Goal: Feedback & Contribution: Leave review/rating

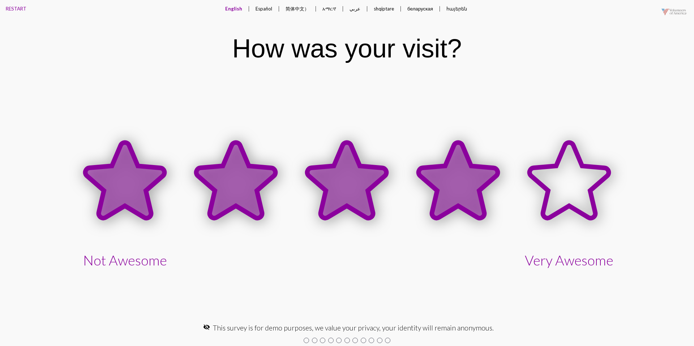
click at [450, 173] on icon at bounding box center [457, 180] width 79 height 76
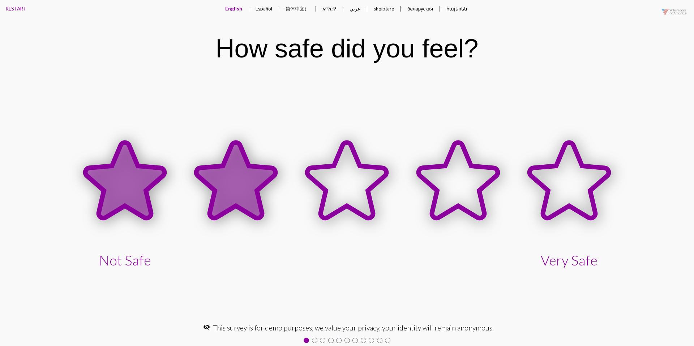
click at [232, 167] on icon at bounding box center [235, 180] width 79 height 76
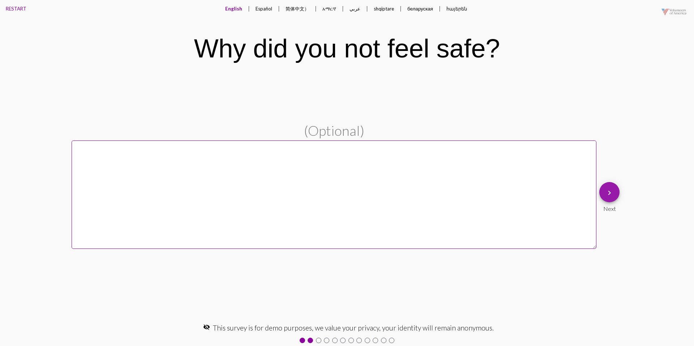
click at [607, 189] on mat-icon "keyboard_arrow_right" at bounding box center [609, 193] width 9 height 9
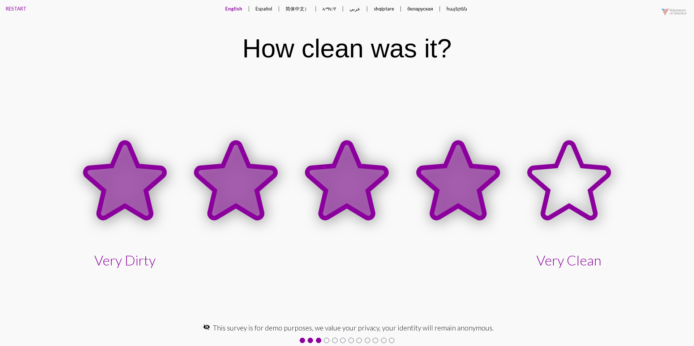
click at [473, 169] on icon at bounding box center [457, 180] width 79 height 76
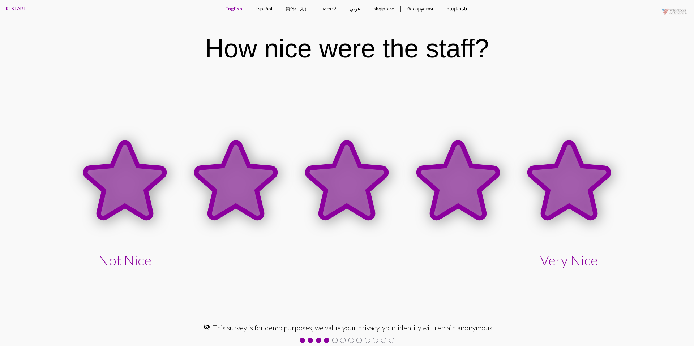
click at [527, 175] on icon at bounding box center [568, 181] width 111 height 111
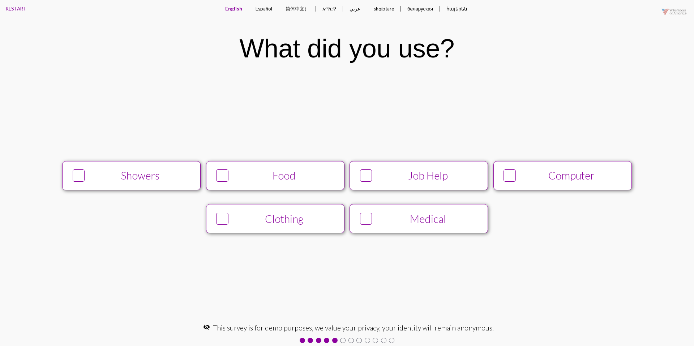
click at [255, 181] on div "Food" at bounding box center [284, 175] width 106 height 12
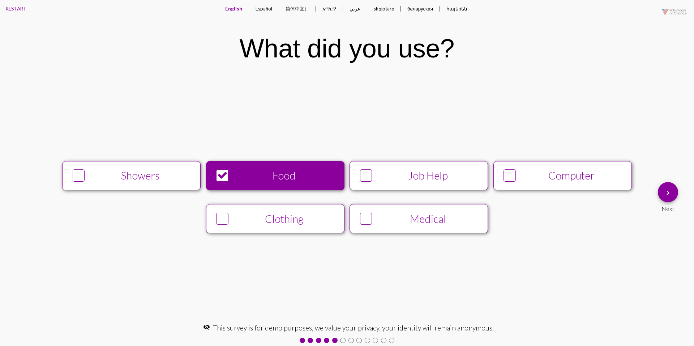
click at [521, 173] on div "Computer" at bounding box center [572, 175] width 106 height 12
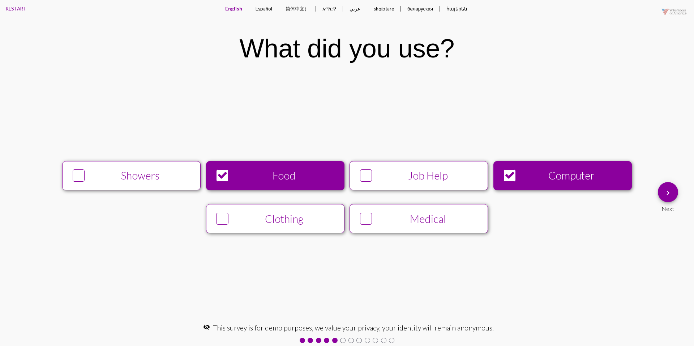
click at [665, 192] on mat-icon "keyboard_arrow_right" at bounding box center [667, 193] width 9 height 9
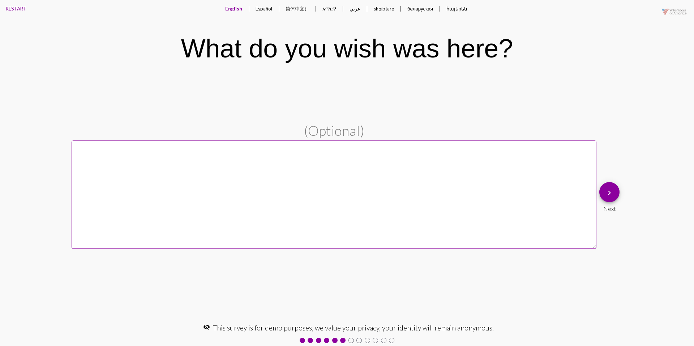
click at [261, 10] on button "Español" at bounding box center [264, 8] width 28 height 17
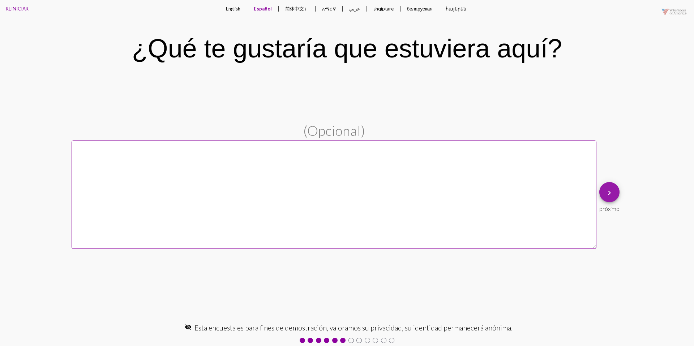
click at [612, 196] on mat-icon "keyboard_arrow_right" at bounding box center [609, 193] width 9 height 9
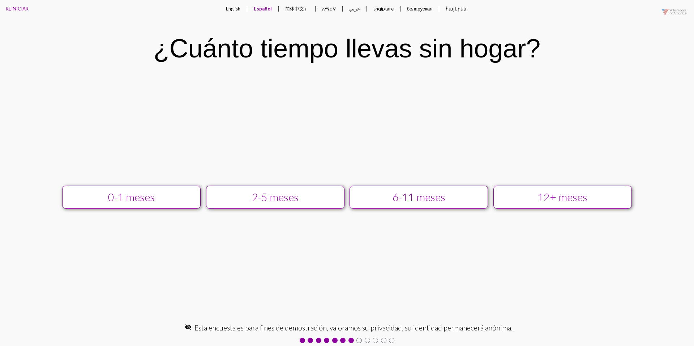
click at [234, 10] on button "English" at bounding box center [233, 8] width 26 height 17
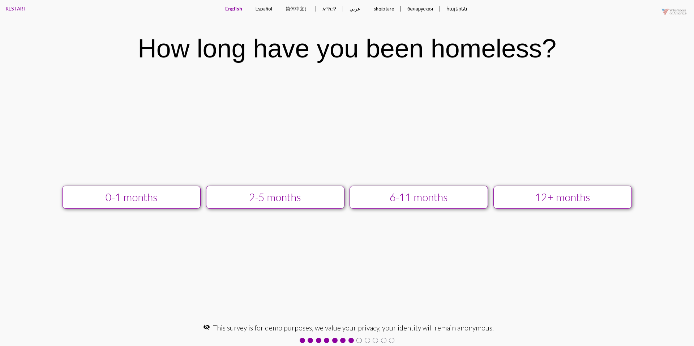
click at [515, 195] on div "12+ months" at bounding box center [562, 197] width 124 height 12
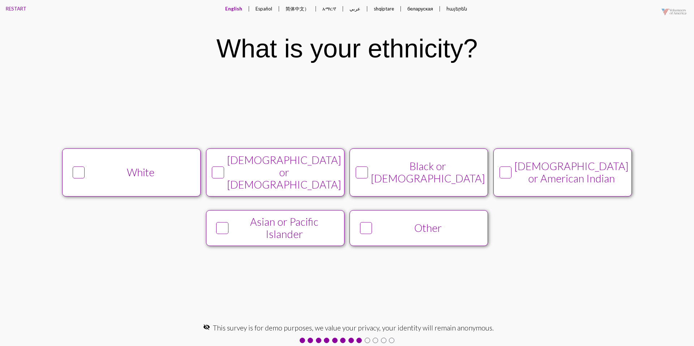
drag, startPoint x: 136, startPoint y: 172, endPoint x: 151, endPoint y: 170, distance: 15.6
click at [136, 172] on div "White" at bounding box center [141, 172] width 106 height 12
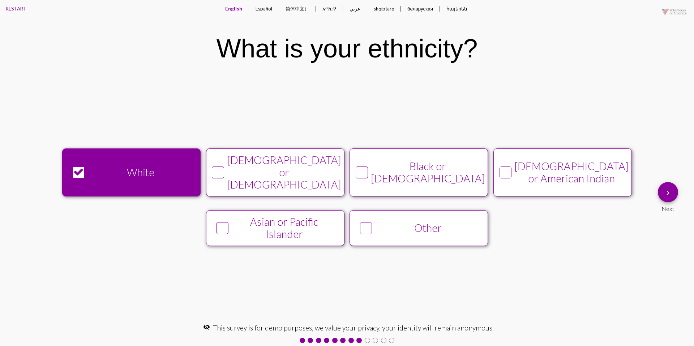
click at [668, 194] on mat-icon "keyboard_arrow_right" at bounding box center [667, 193] width 9 height 9
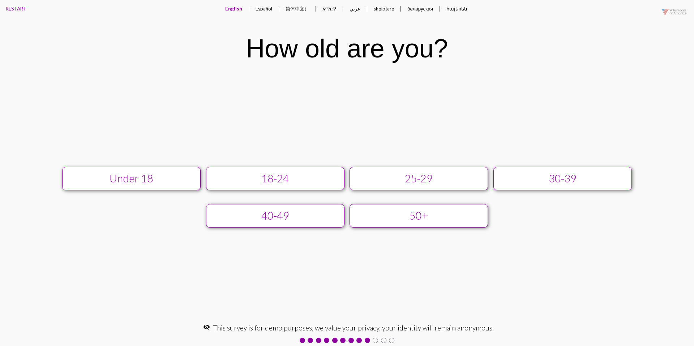
click at [391, 172] on div "25-29" at bounding box center [419, 178] width 124 height 12
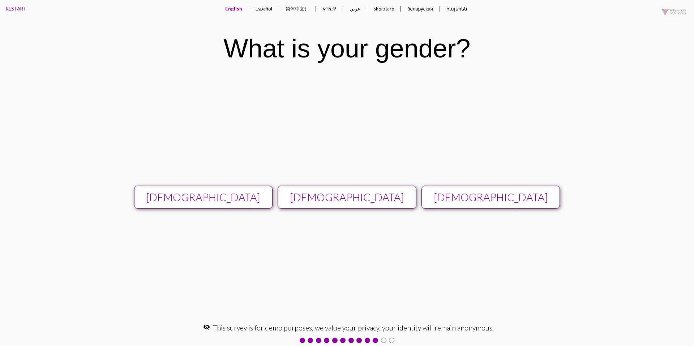
click at [367, 189] on button "[DEMOGRAPHIC_DATA]" at bounding box center [347, 197] width 138 height 23
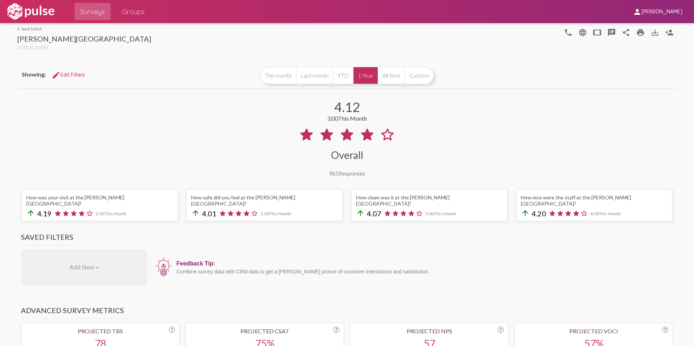
click at [65, 76] on span "edit Edit Filters" at bounding box center [68, 75] width 33 height 7
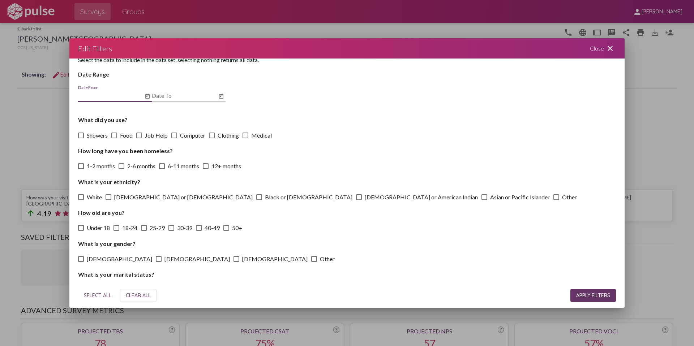
scroll to position [23, 0]
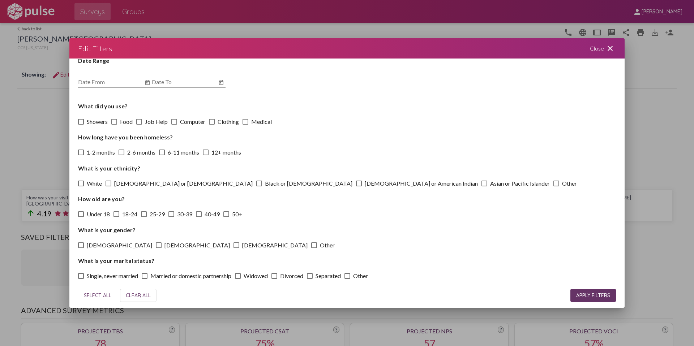
click at [34, 107] on div at bounding box center [347, 173] width 694 height 346
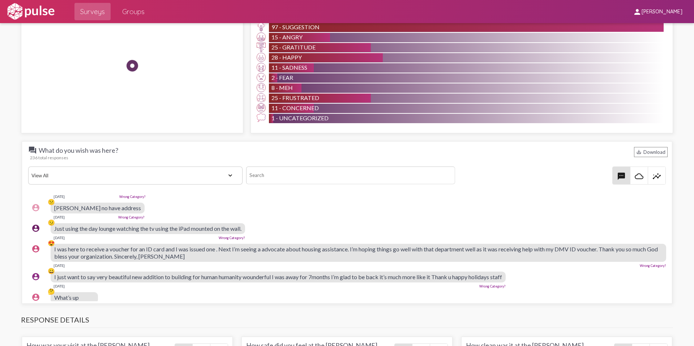
scroll to position [120, 0]
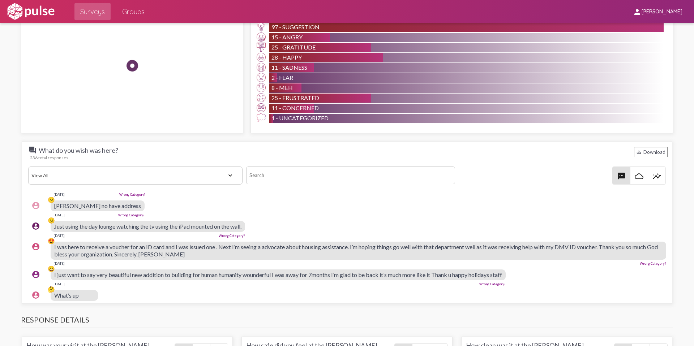
click at [193, 172] on select "View All Positive Neutral Negative Happy Meh Suggestions Angry Disgust Sadness …" at bounding box center [135, 176] width 214 height 18
select select "Suggestion"
click at [28, 167] on select "View All Positive Neutral Negative Happy Meh Suggestions Angry Disgust Sadness …" at bounding box center [135, 176] width 214 height 18
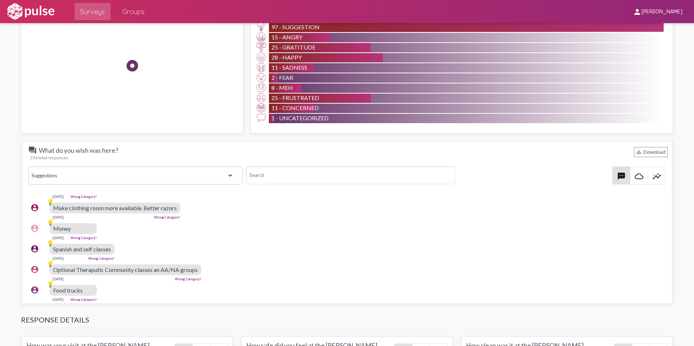
scroll to position [512, 1]
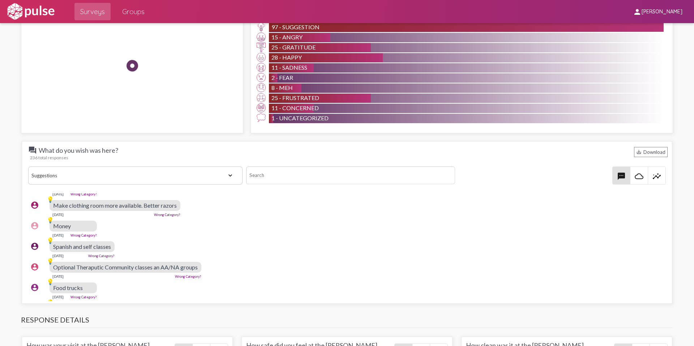
click at [654, 172] on mat-icon "insights" at bounding box center [656, 176] width 9 height 9
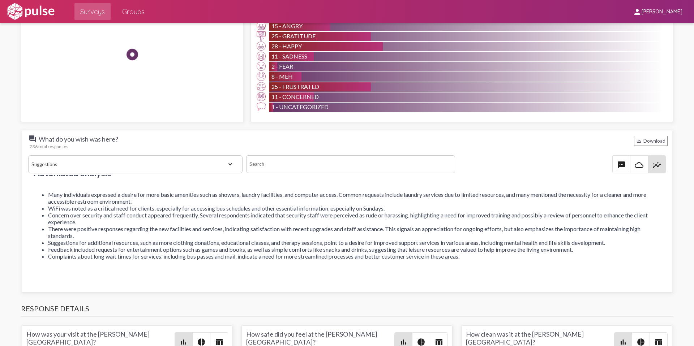
scroll to position [17, 0]
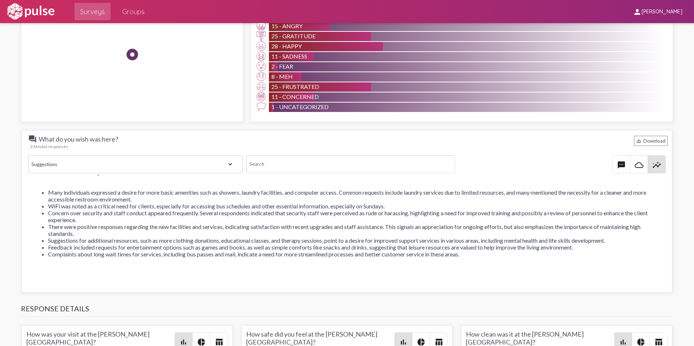
click at [648, 156] on button "insights" at bounding box center [656, 164] width 17 height 17
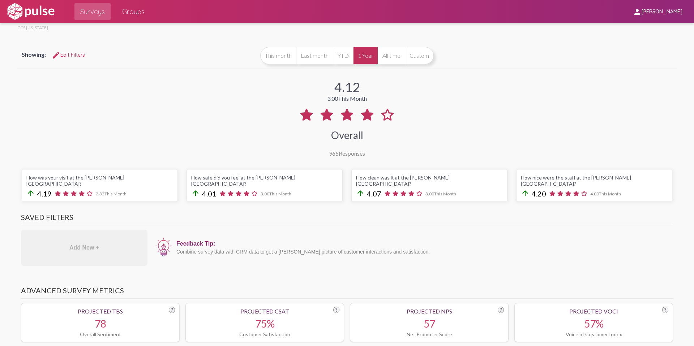
scroll to position [0, 0]
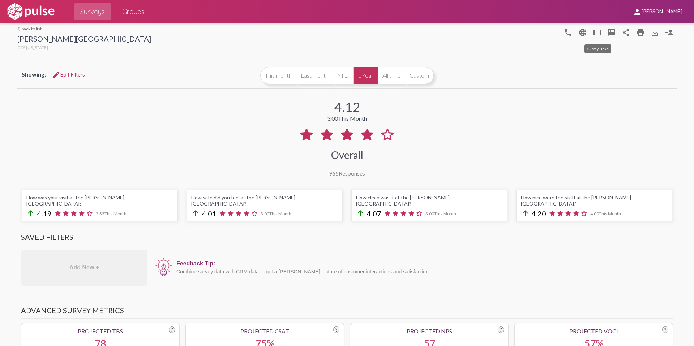
click at [597, 34] on mat-icon "tablet" at bounding box center [597, 32] width 9 height 9
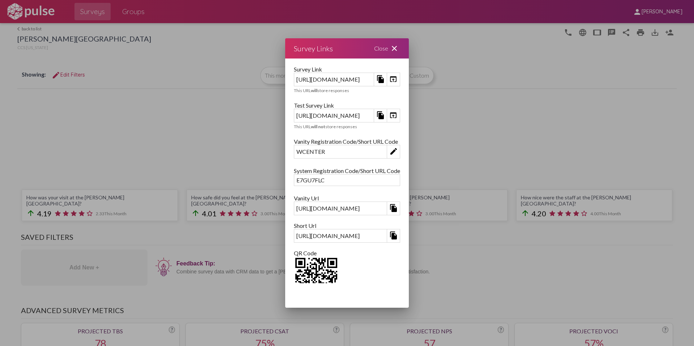
click at [399, 45] on mat-icon "close" at bounding box center [394, 48] width 9 height 9
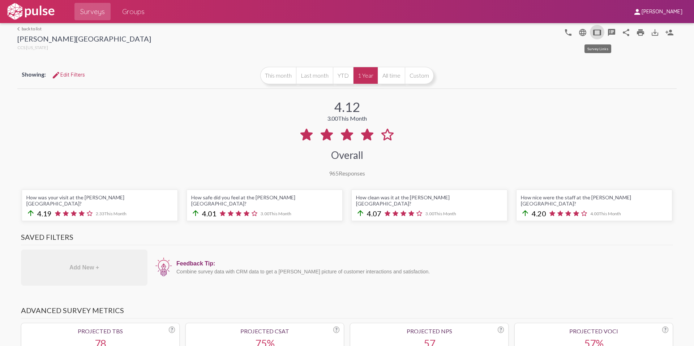
click at [596, 37] on button "tablet" at bounding box center [597, 32] width 14 height 14
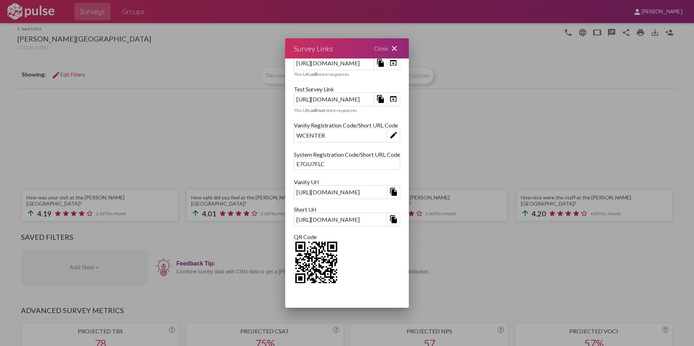
scroll to position [27, 0]
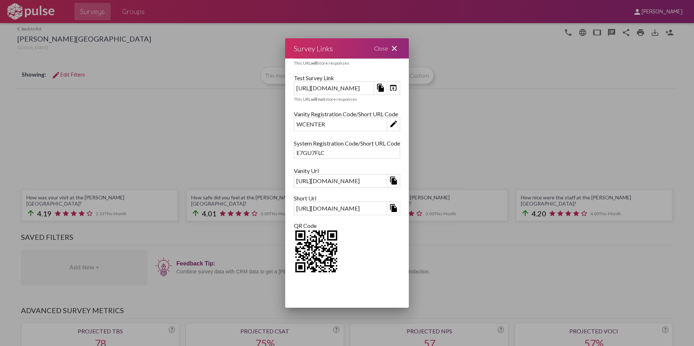
click at [399, 52] on mat-icon "close" at bounding box center [394, 48] width 9 height 9
